Goal: Information Seeking & Learning: Learn about a topic

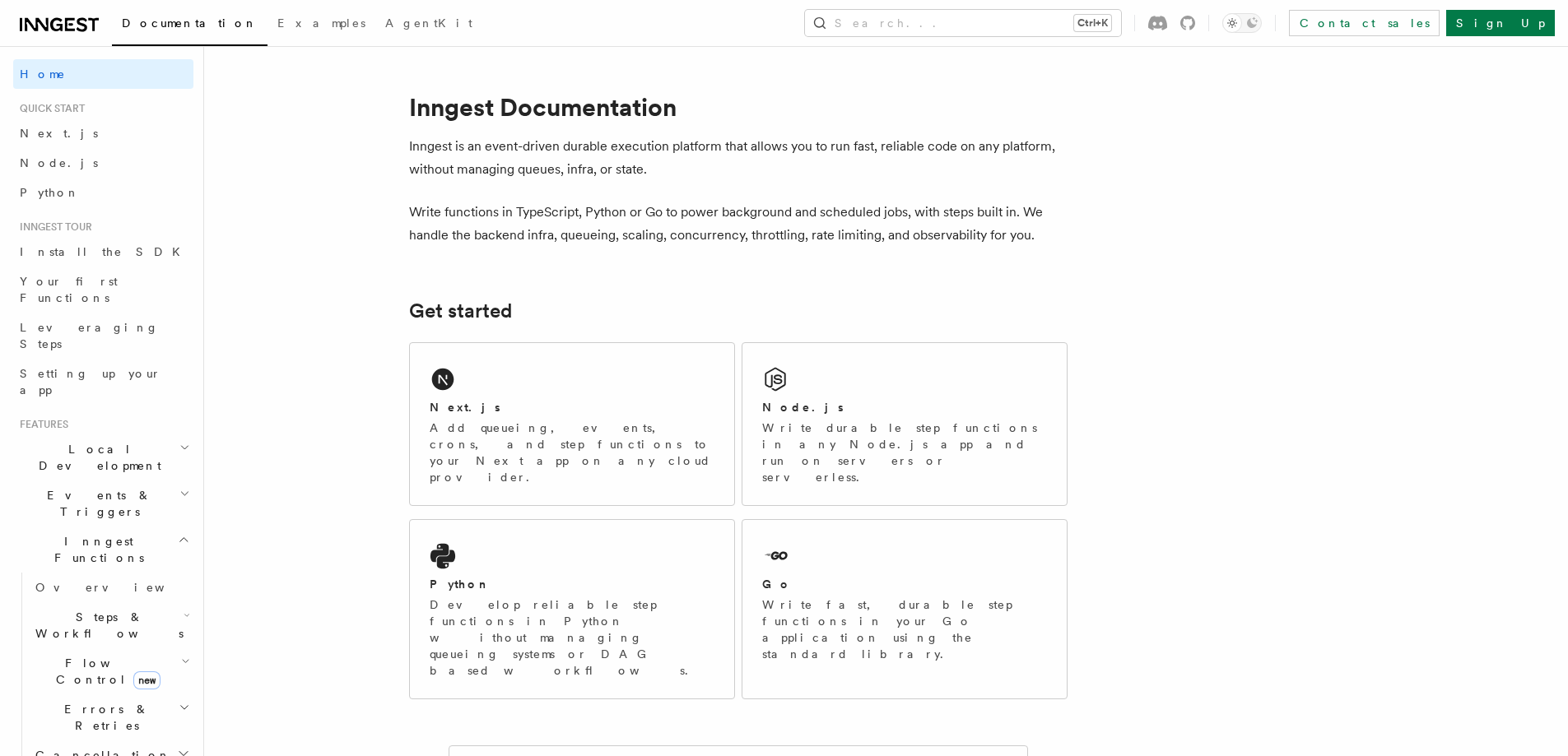
click at [663, 430] on p "Add queueing, events, crons, and step functions to your Next app on any cloud p…" at bounding box center [572, 452] width 285 height 66
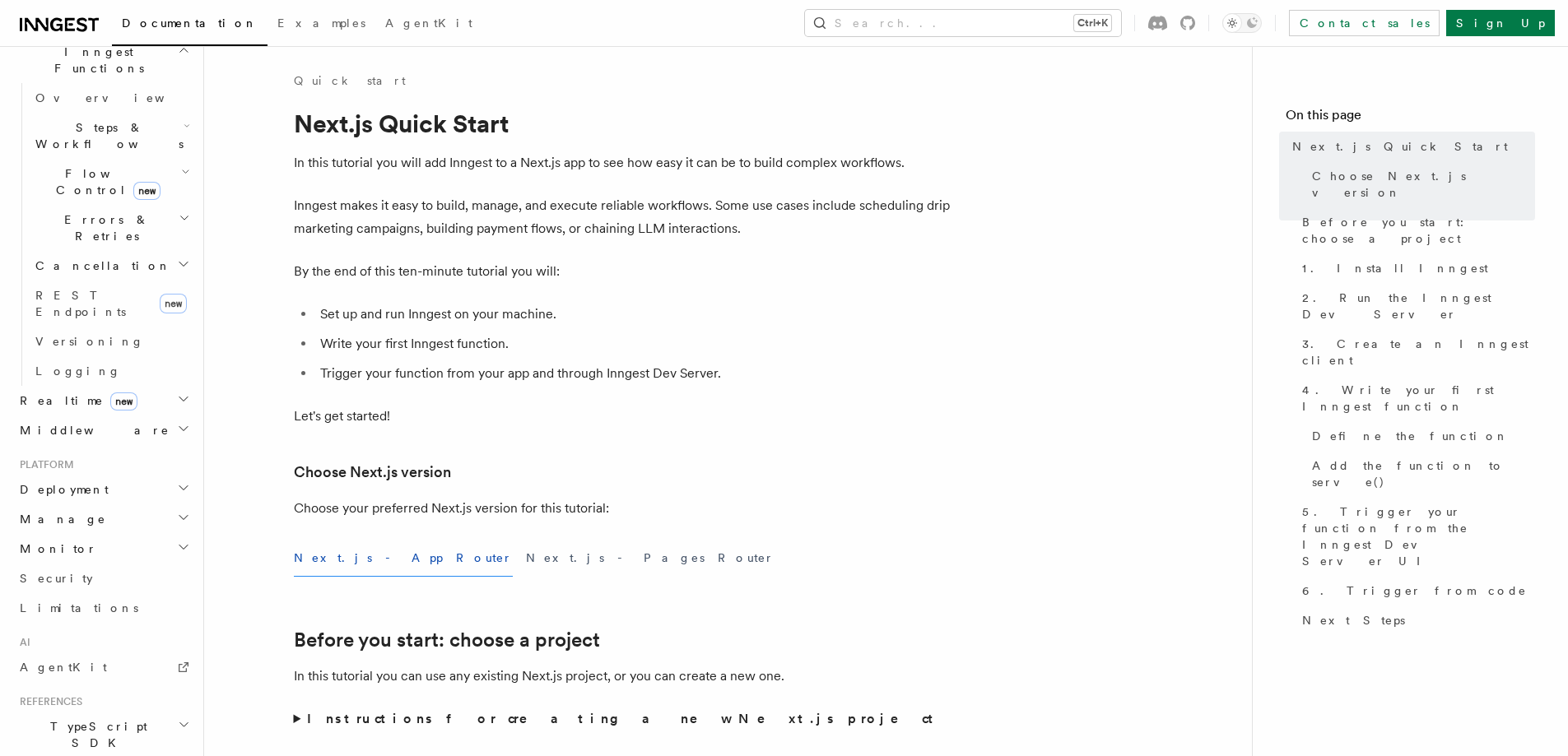
scroll to position [493, 0]
click at [110, 471] on h2 "Deployment" at bounding box center [103, 485] width 181 height 30
click at [111, 471] on h2 "Deployment" at bounding box center [103, 485] width 181 height 30
click at [90, 500] on h2 "Manage" at bounding box center [103, 515] width 181 height 30
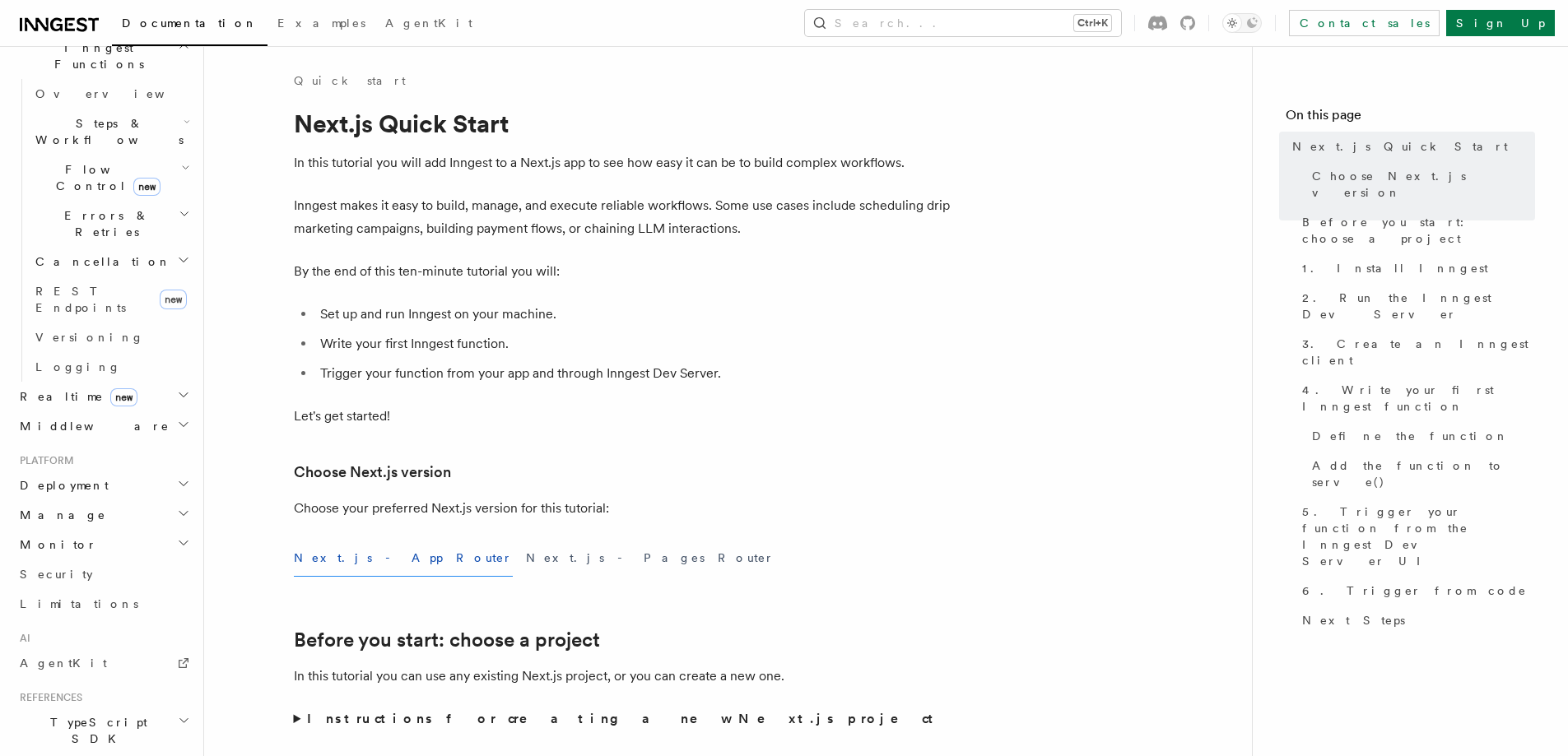
click at [88, 530] on h2 "Monitor" at bounding box center [103, 545] width 181 height 30
click at [81, 589] on link "Limitations" at bounding box center [103, 604] width 181 height 30
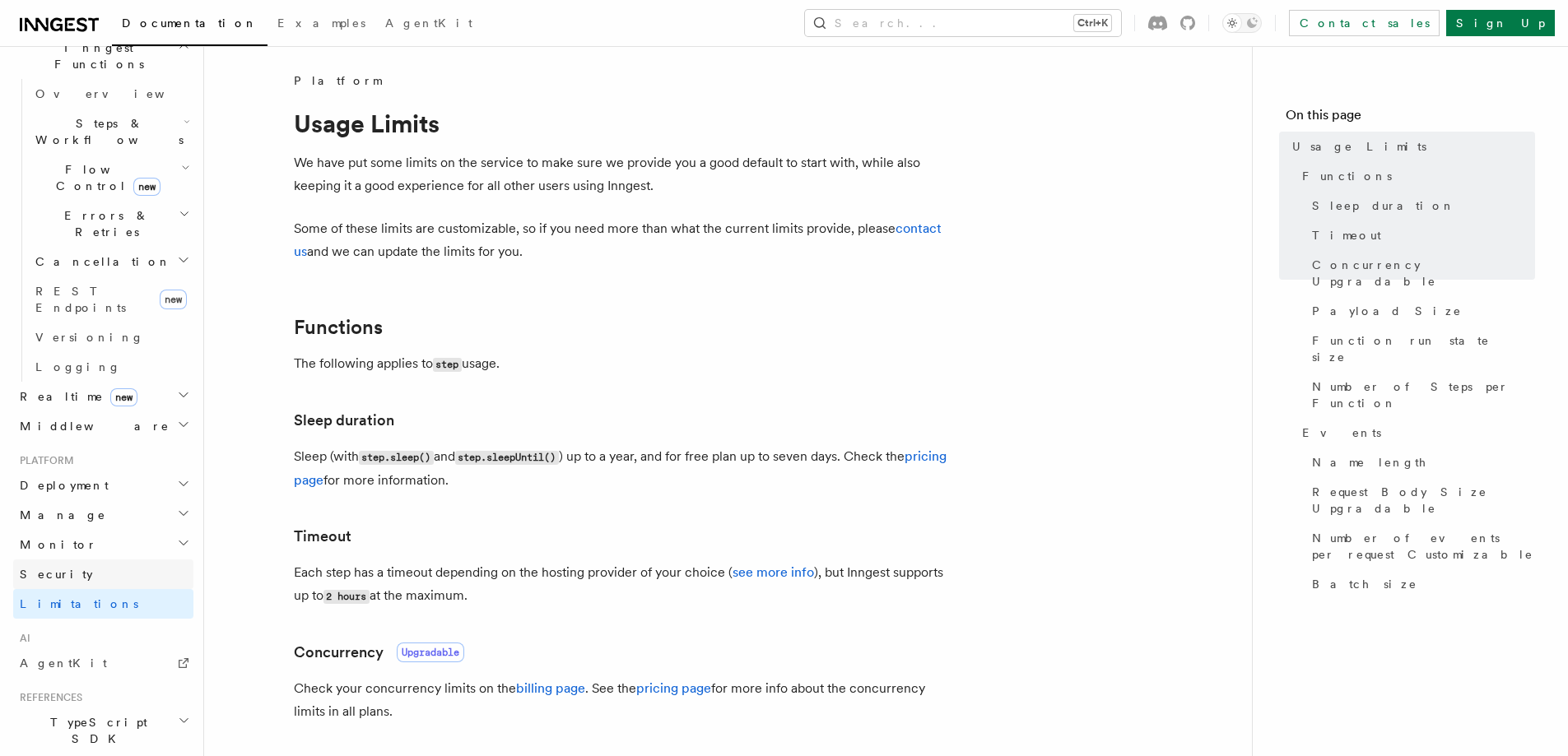
click at [79, 560] on link "Security" at bounding box center [103, 574] width 181 height 30
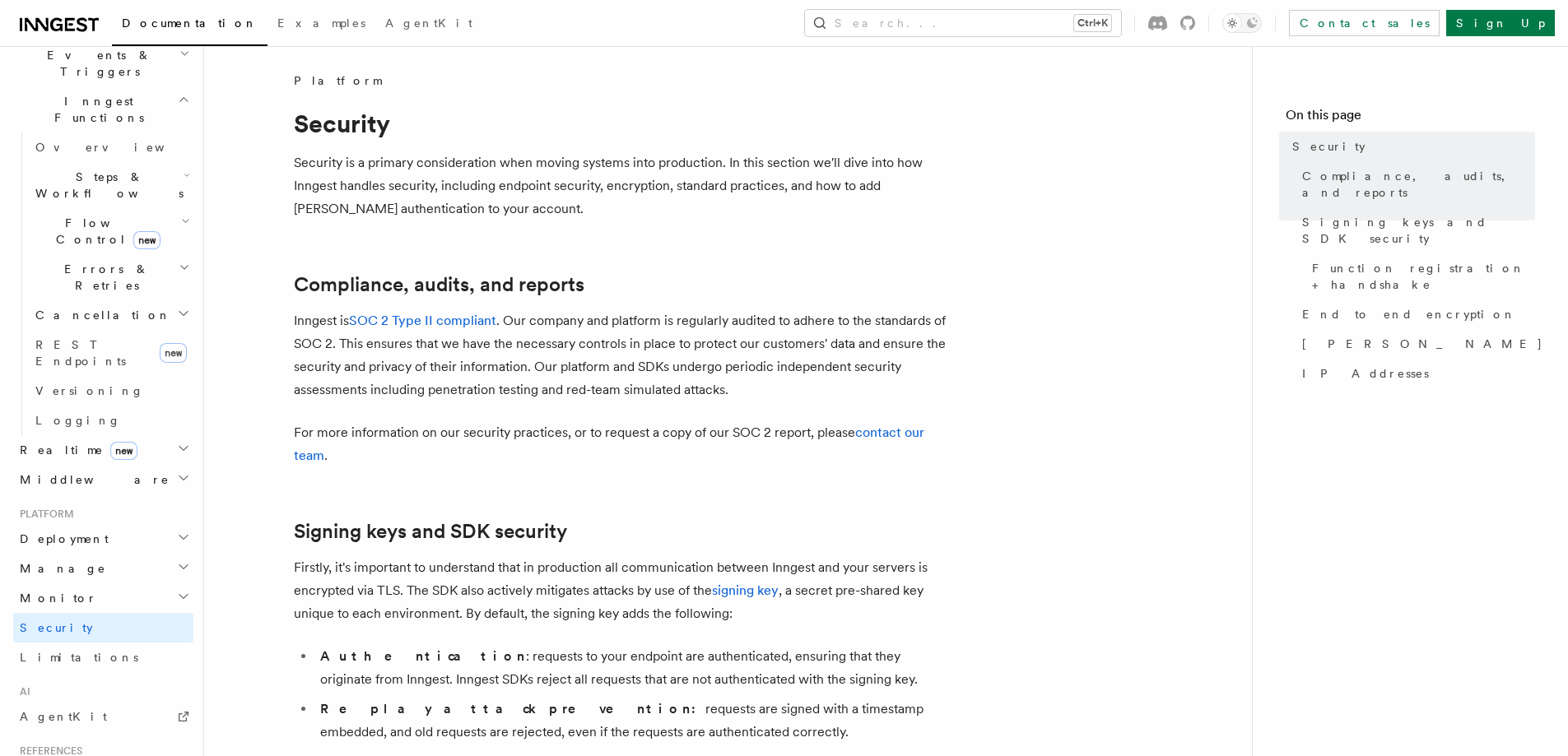
scroll to position [411, 0]
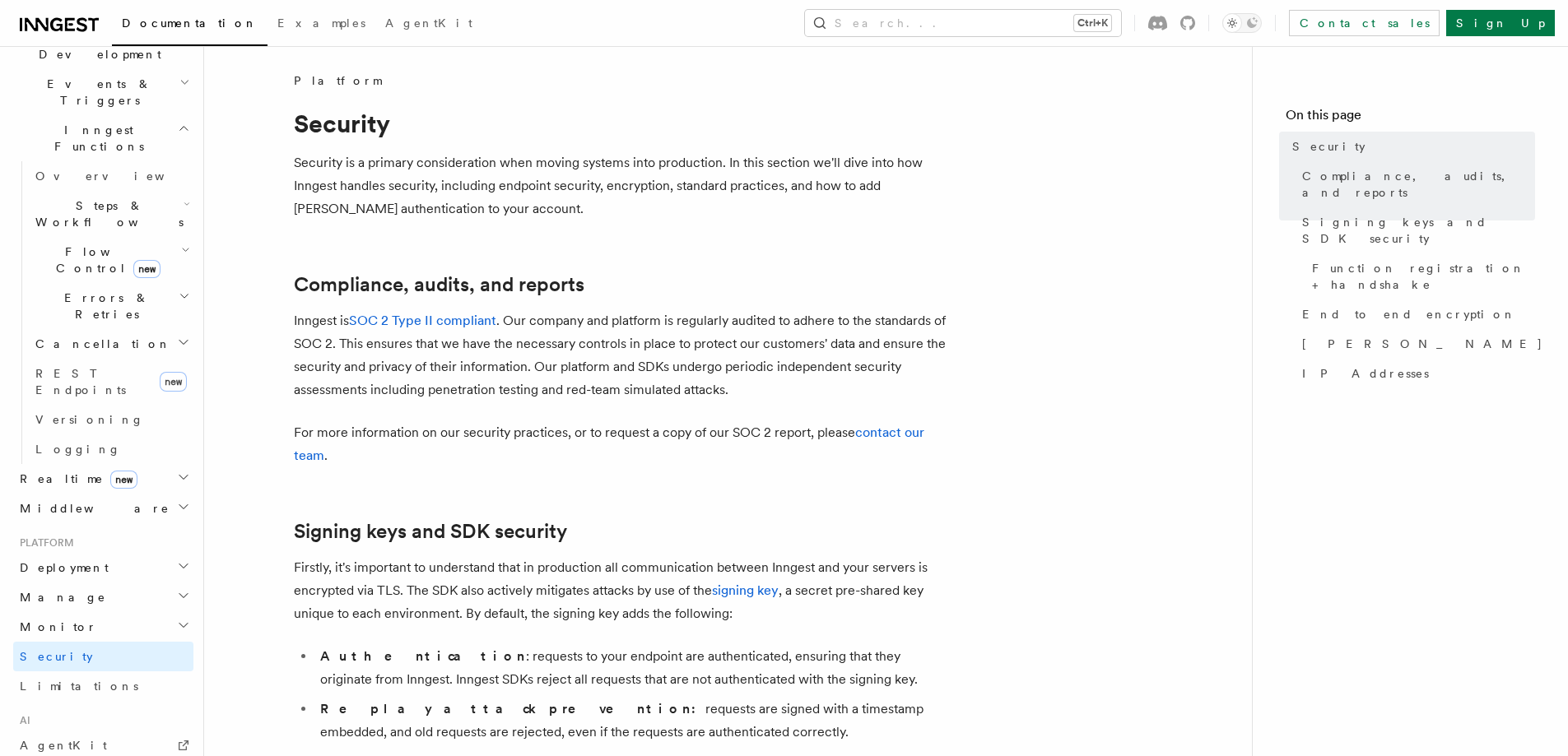
click at [105, 464] on h2 "Realtime new" at bounding box center [103, 479] width 181 height 30
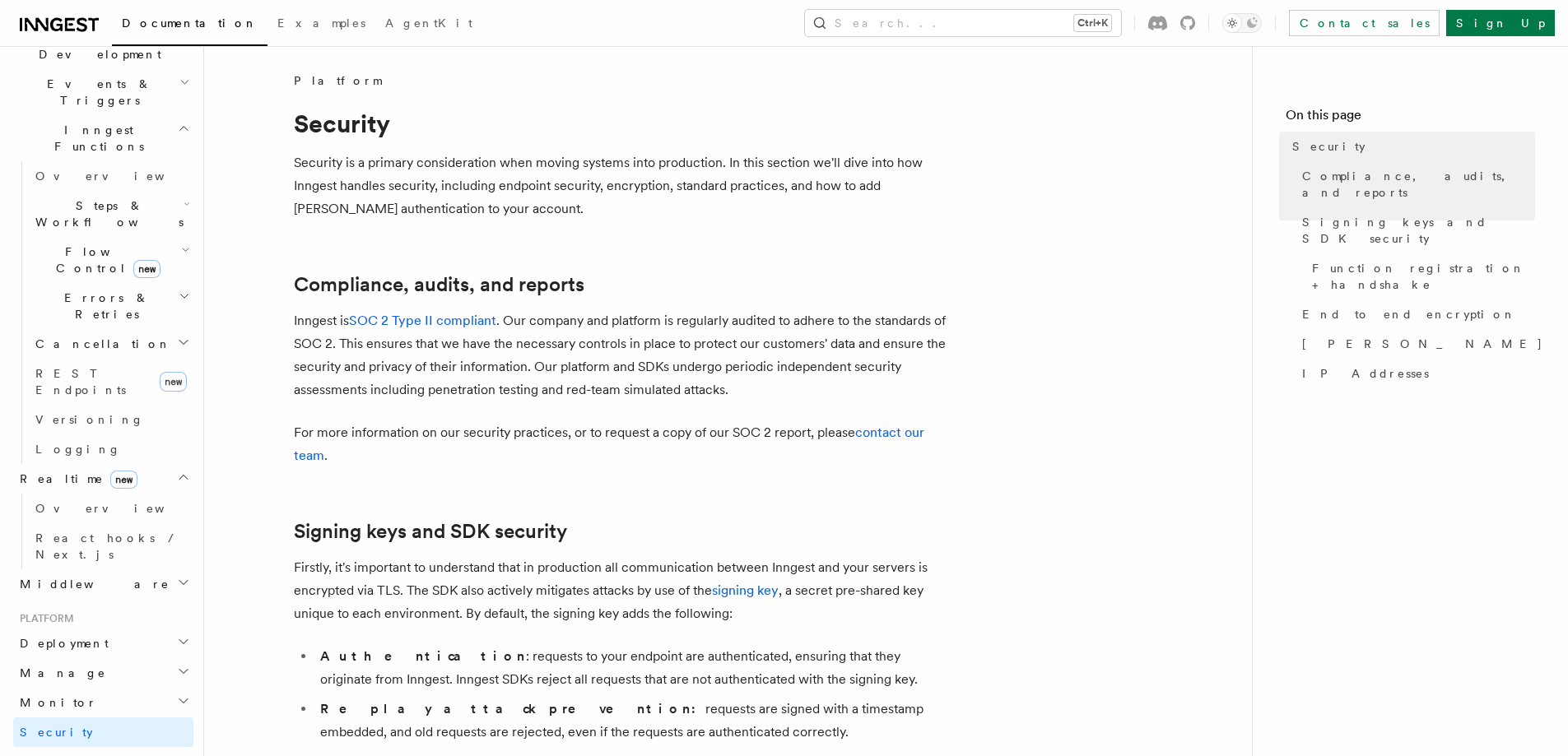
click at [137, 464] on h2 "Realtime new" at bounding box center [103, 479] width 181 height 30
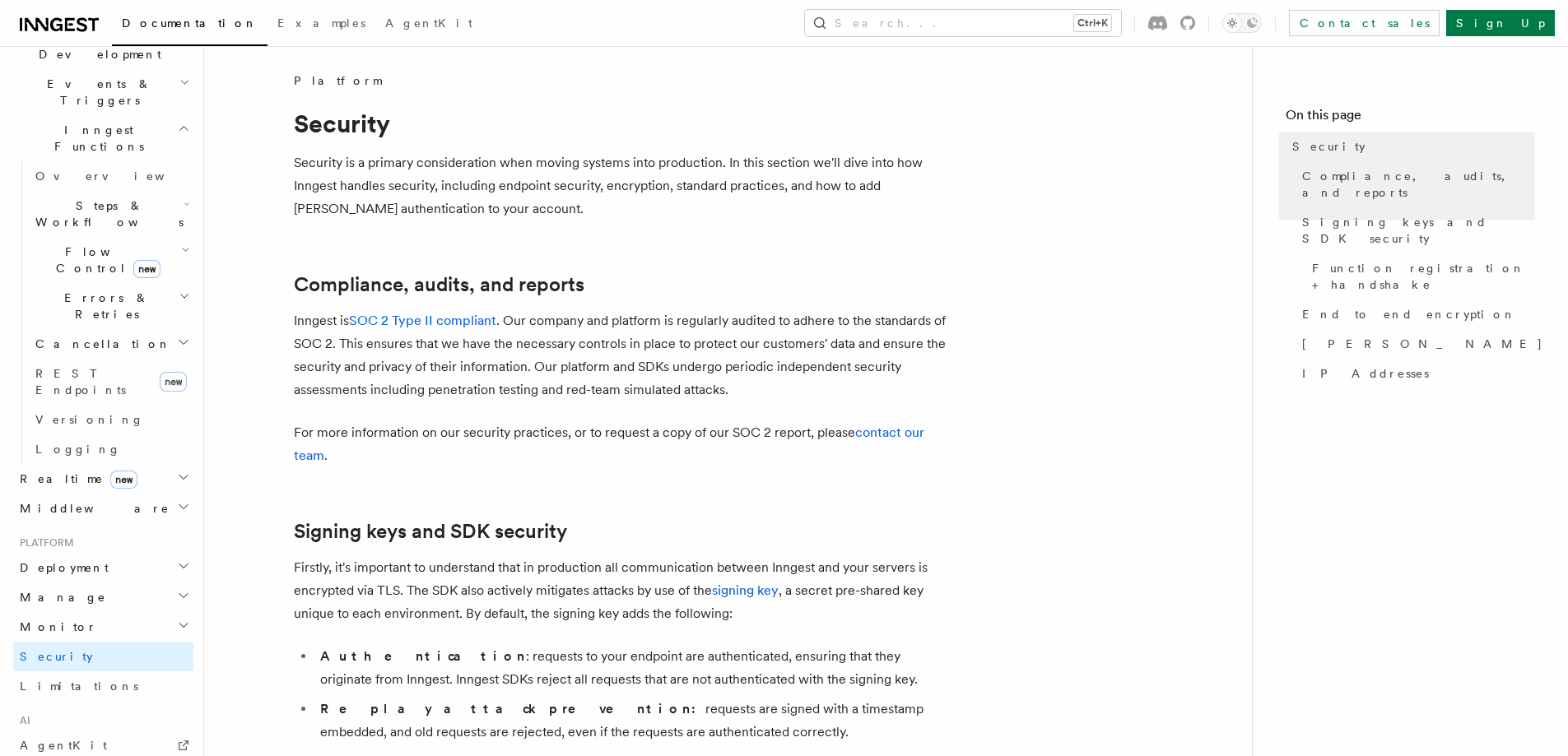
click at [127, 493] on h2 "Middleware" at bounding box center [103, 508] width 181 height 30
click at [125, 493] on h2 "Middleware" at bounding box center [103, 508] width 181 height 30
click at [113, 523] on link "Overview" at bounding box center [111, 538] width 165 height 30
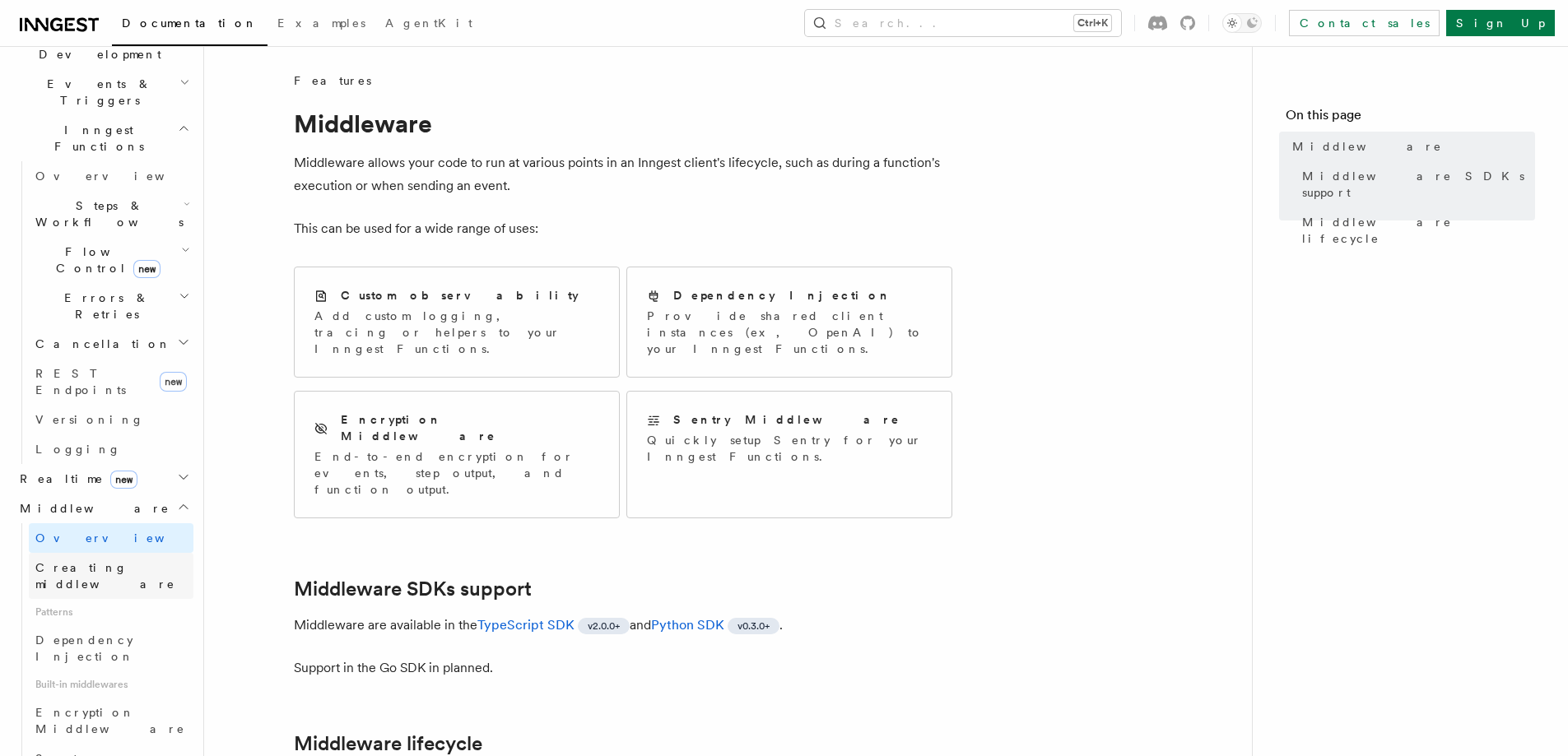
click at [106, 561] on span "Creating middleware" at bounding box center [105, 576] width 140 height 30
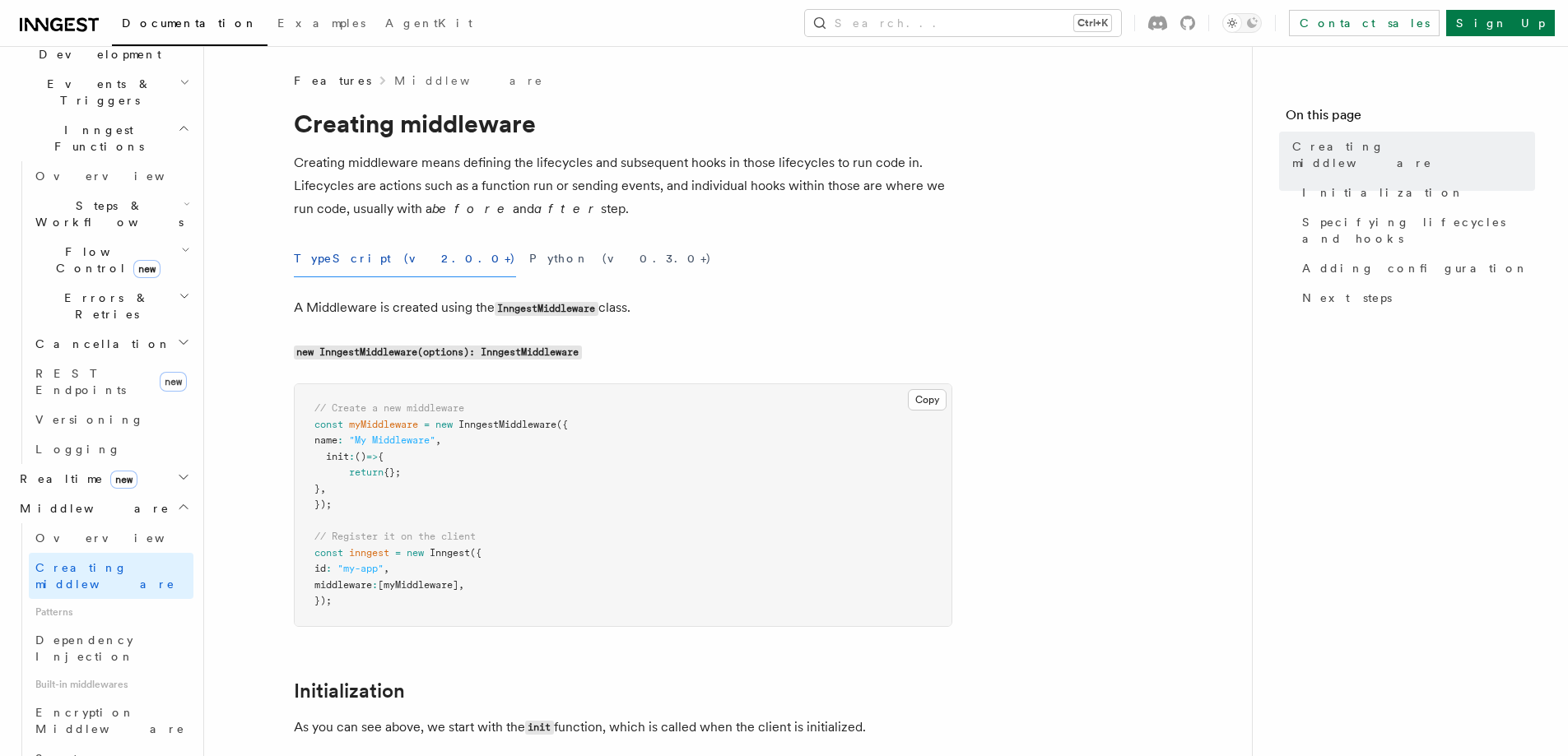
click at [106, 493] on h2 "Middleware" at bounding box center [103, 508] width 181 height 30
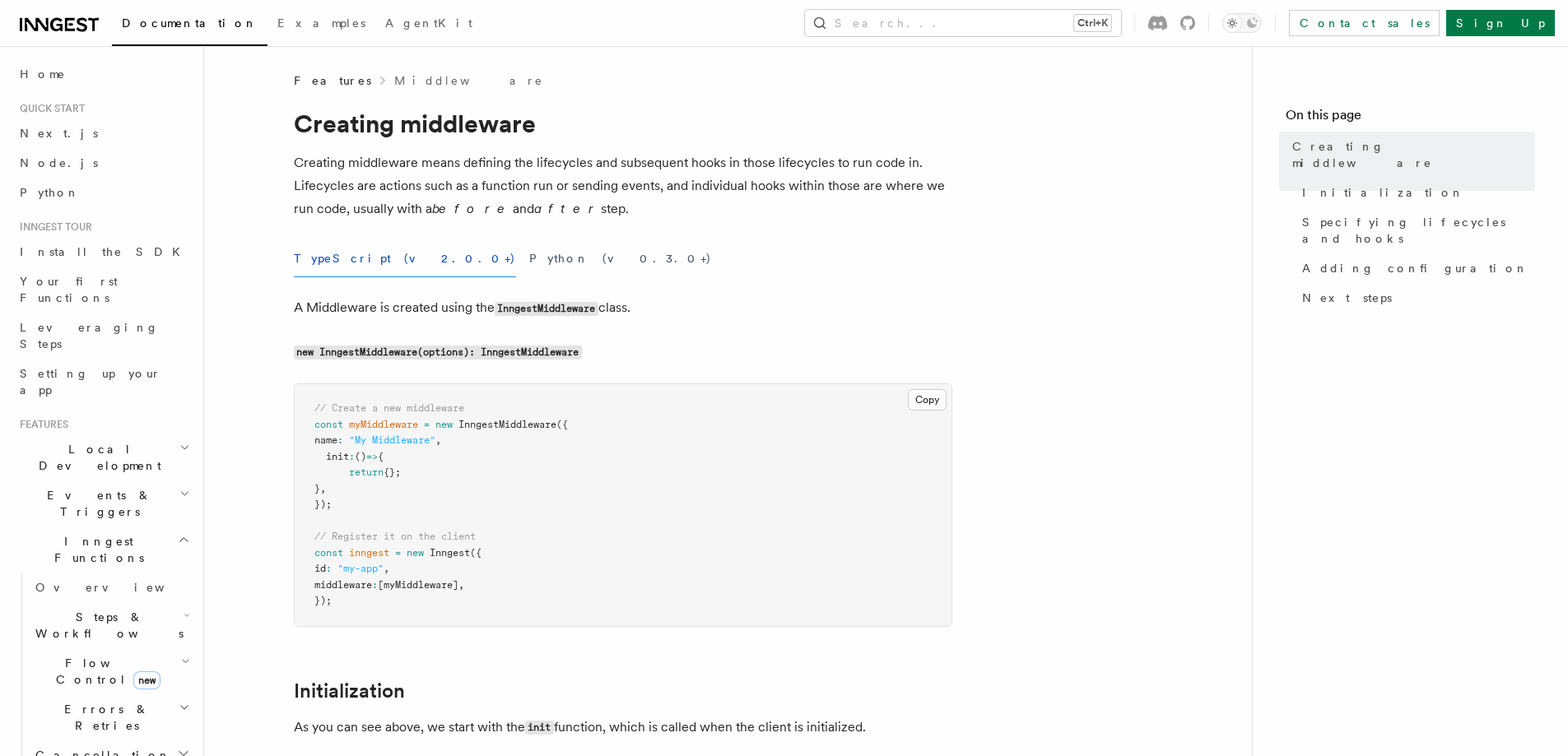
click at [83, 434] on h2 "Local Development" at bounding box center [103, 457] width 181 height 46
click at [94, 441] on span "Local Development" at bounding box center [96, 457] width 167 height 33
click at [93, 487] on span "Events & Triggers" at bounding box center [96, 503] width 167 height 33
click at [57, 683] on span "Crons" at bounding box center [63, 689] width 55 height 13
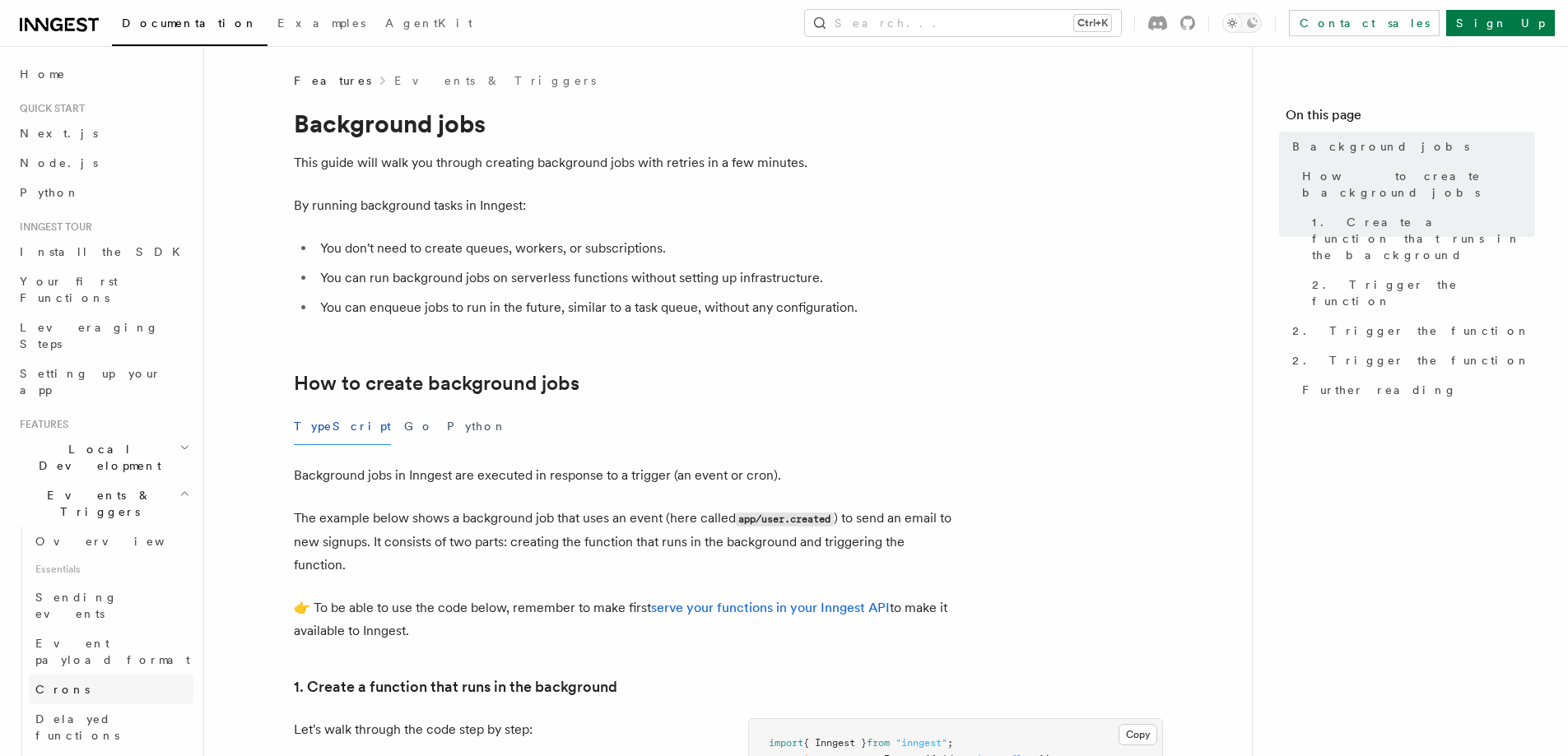
click at [77, 675] on link "Crons" at bounding box center [111, 690] width 165 height 30
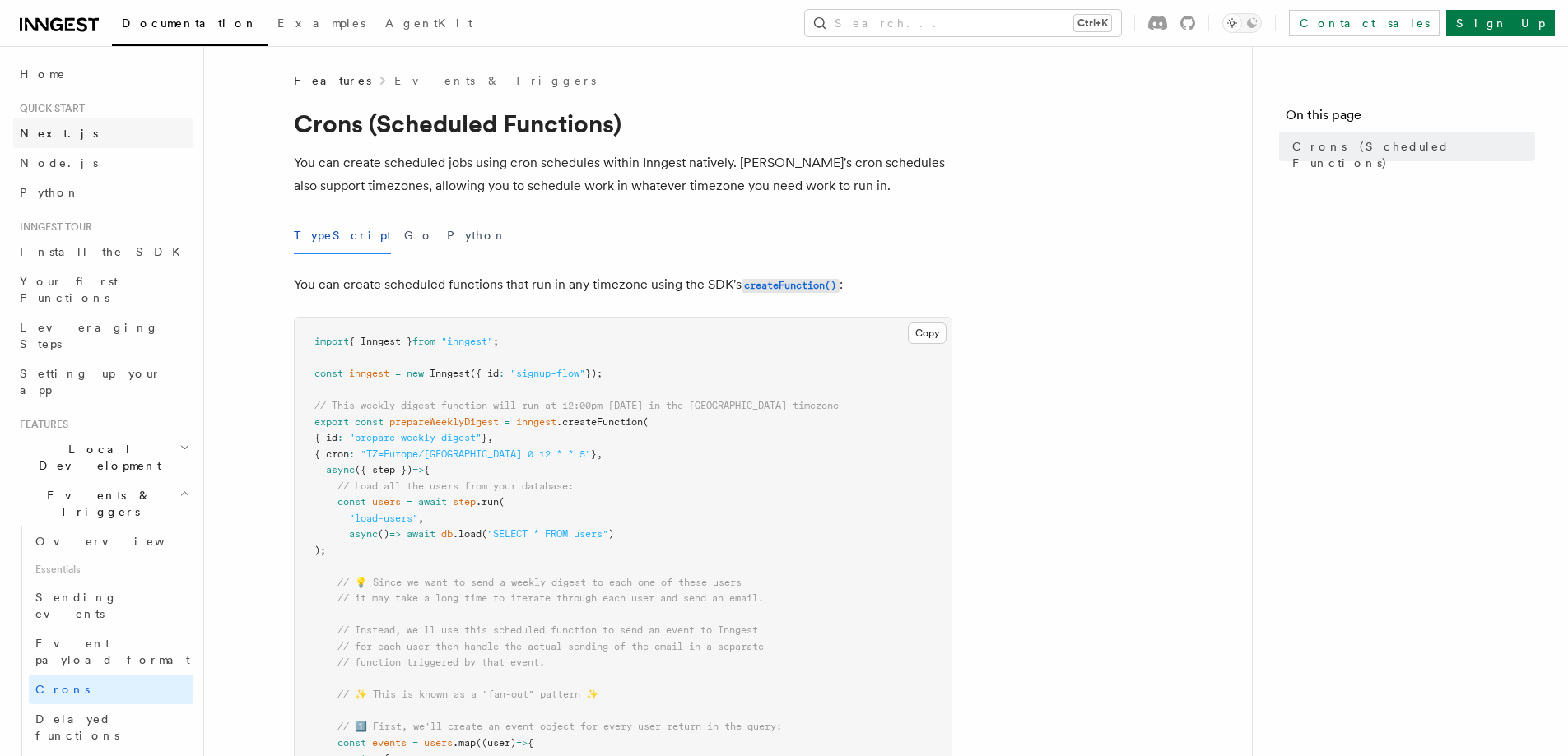
click at [93, 132] on link "Next.js" at bounding box center [103, 133] width 181 height 30
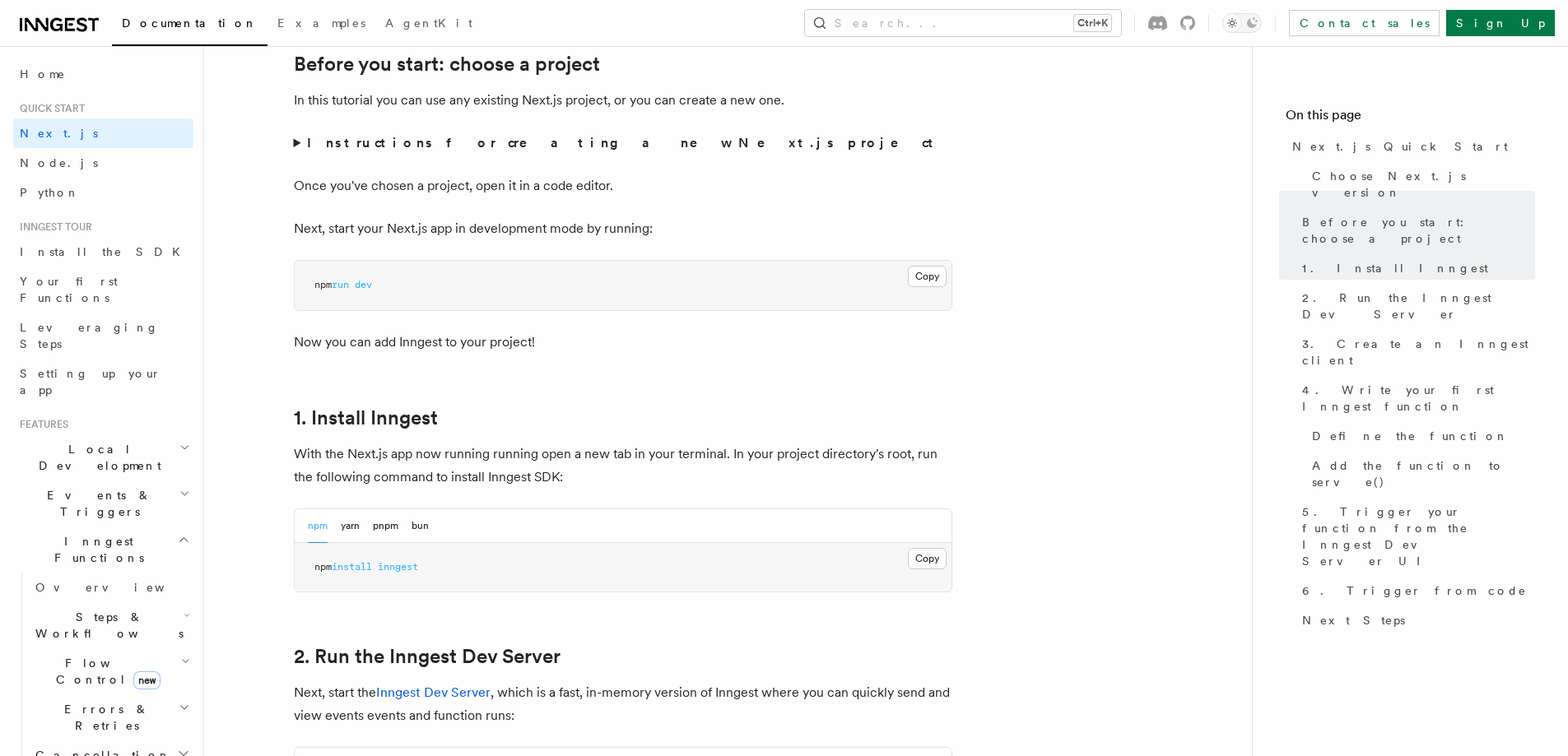
scroll to position [658, 0]
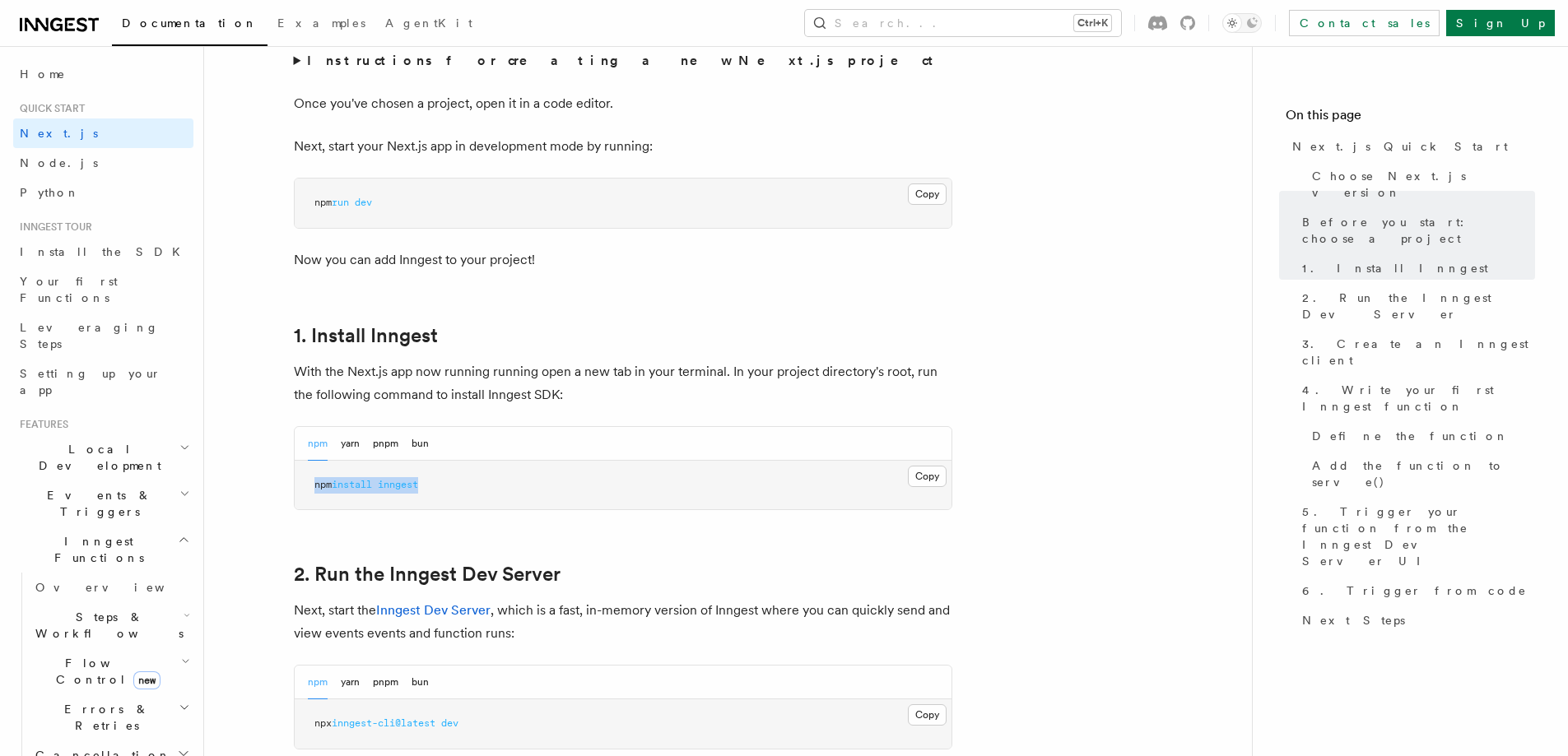
drag, startPoint x: 315, startPoint y: 479, endPoint x: 485, endPoint y: 478, distance: 170.0
click at [485, 478] on pre "npm install inngest" at bounding box center [622, 485] width 657 height 49
copy span "npm install inngest"
click at [491, 501] on pre "npm install inngest" at bounding box center [622, 485] width 657 height 49
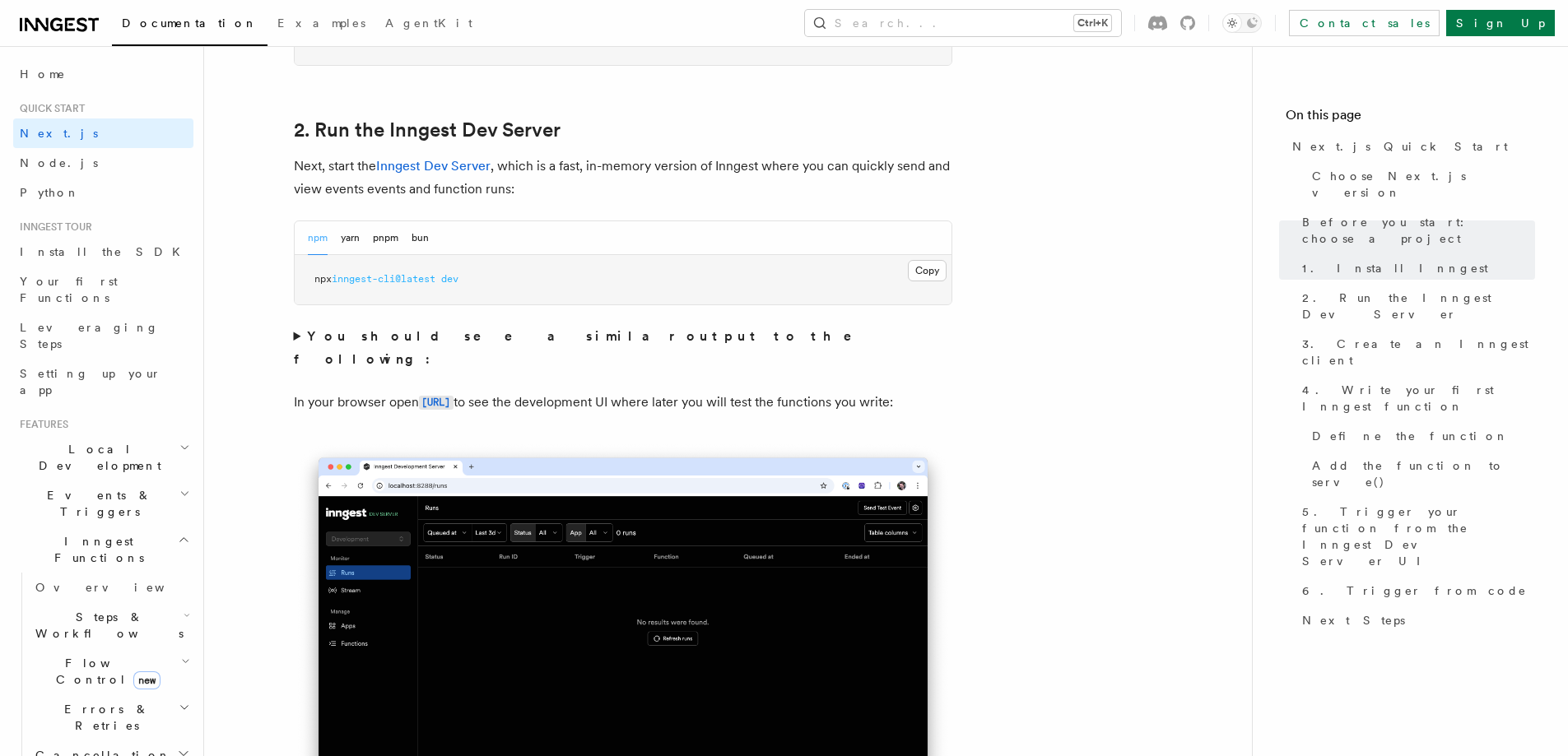
scroll to position [1153, 0]
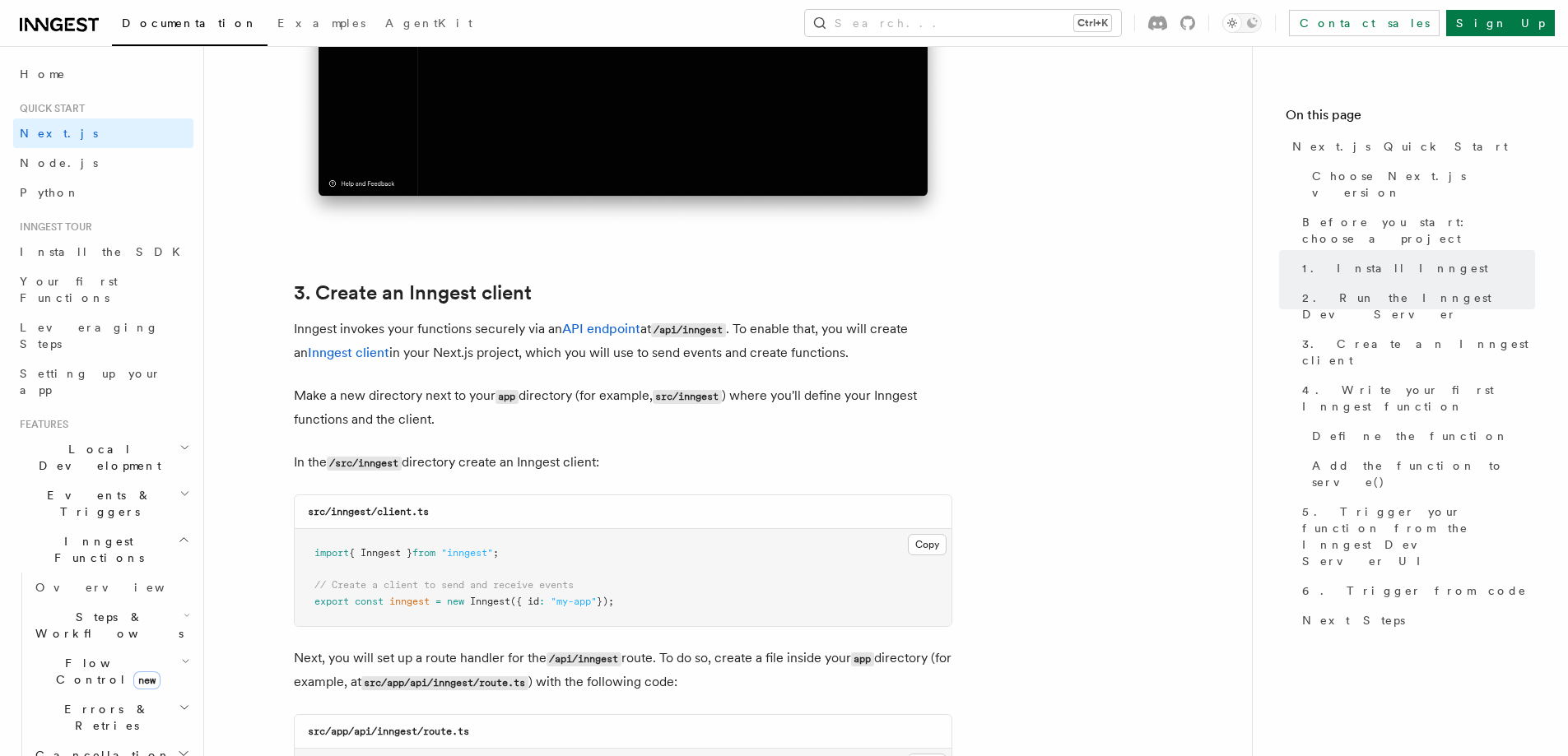
scroll to position [1234, 0]
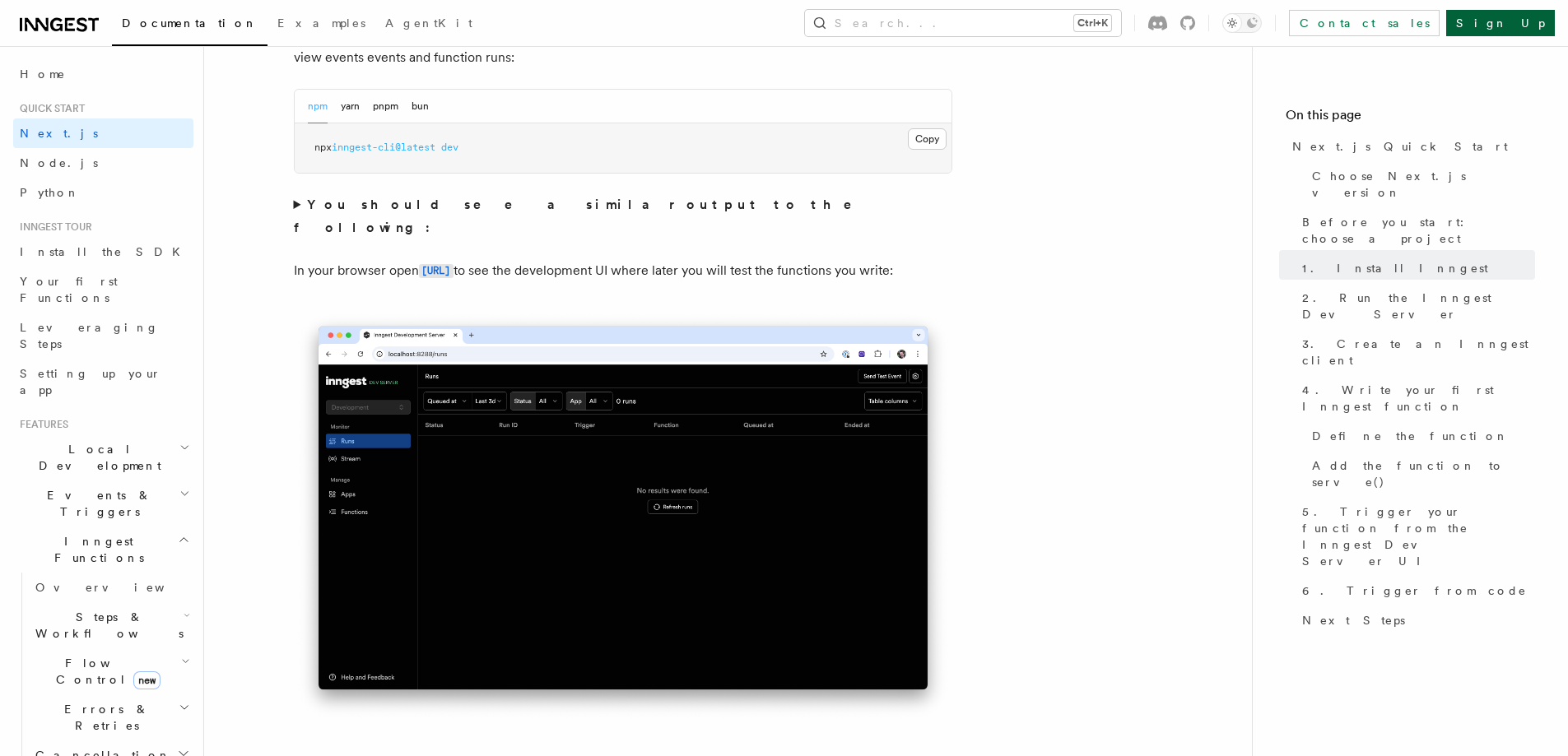
click at [1522, 22] on link "Sign Up" at bounding box center [1500, 23] width 108 height 26
